Goal: Entertainment & Leisure: Consume media (video, audio)

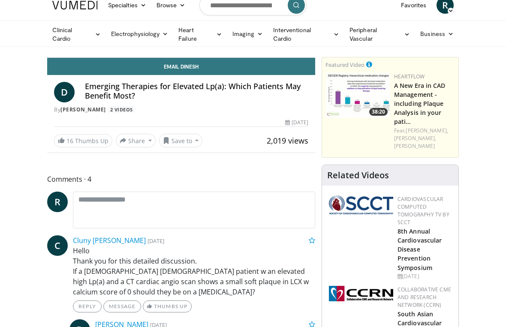
click at [193, 69] on icon "Video Player" at bounding box center [181, 57] width 24 height 24
